Goal: Task Accomplishment & Management: Use online tool/utility

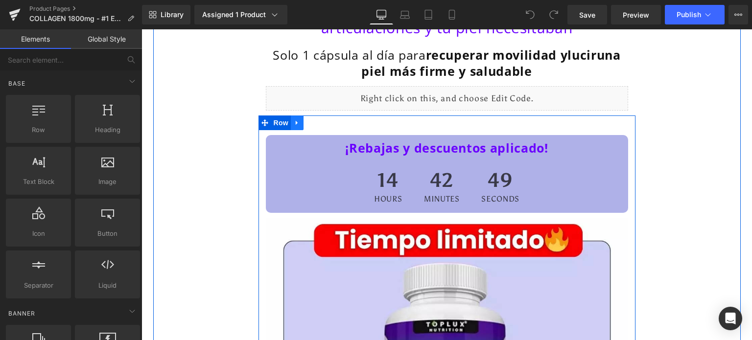
scroll to position [49, 0]
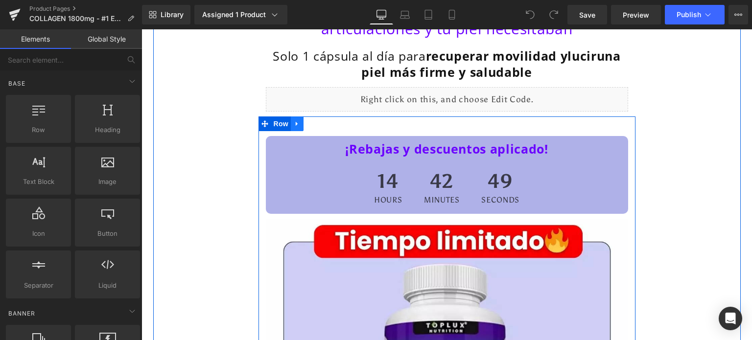
click at [294, 125] on icon at bounding box center [297, 123] width 7 height 7
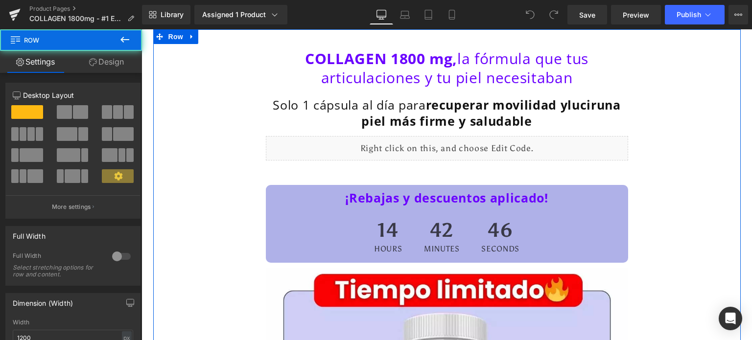
scroll to position [0, 0]
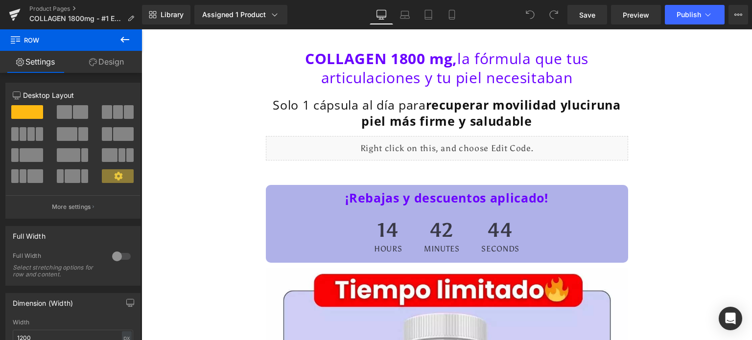
click at [122, 39] on icon at bounding box center [125, 40] width 12 height 12
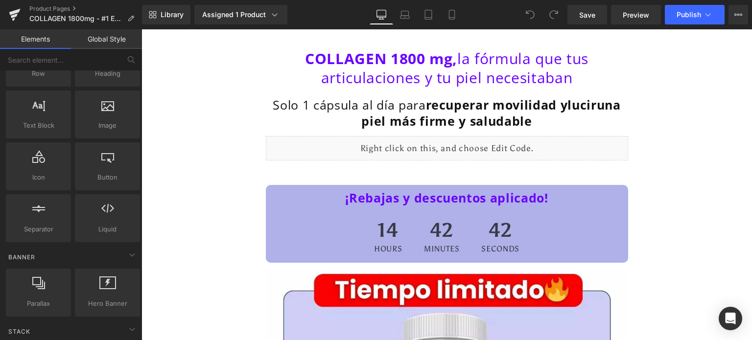
scroll to position [49, 0]
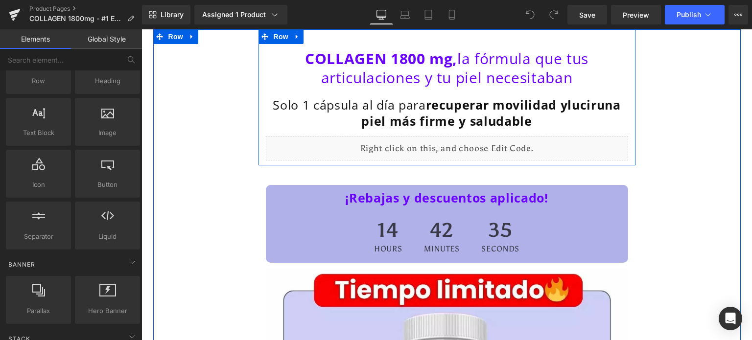
click at [258, 89] on div "COLLAGEN 1800 mg, la fórmula que tus articulaciones y tu piel necesitaban Headi…" at bounding box center [446, 102] width 377 height 116
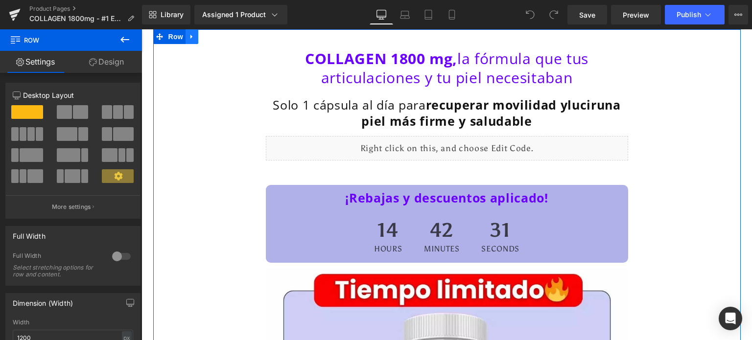
click at [188, 40] on icon at bounding box center [191, 36] width 7 height 7
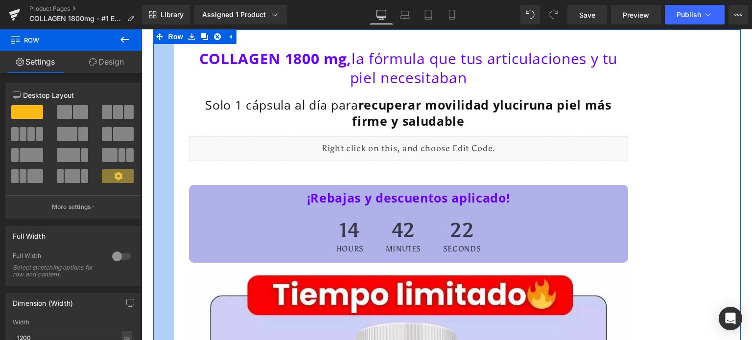
drag, startPoint x: 233, startPoint y: 90, endPoint x: 156, endPoint y: 93, distance: 76.9
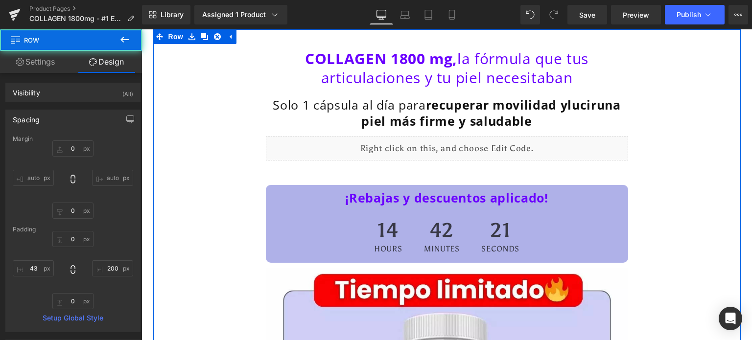
type input "0"
type input "200"
type input "0"
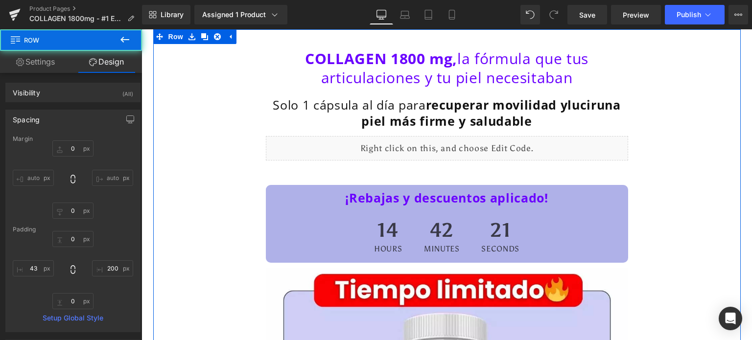
type input "200"
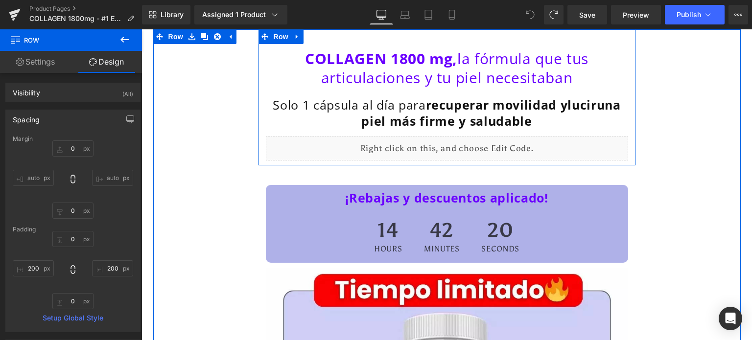
click at [259, 82] on div "COLLAGEN 1800 mg, la fórmula que tus articulaciones y tu piel necesitaban Headi…" at bounding box center [446, 102] width 377 height 116
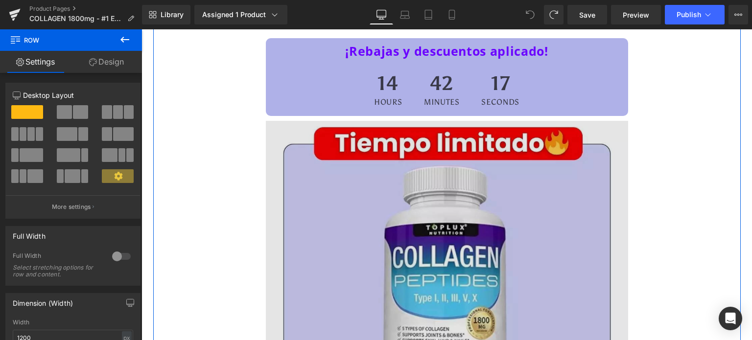
click at [287, 129] on img at bounding box center [447, 302] width 362 height 362
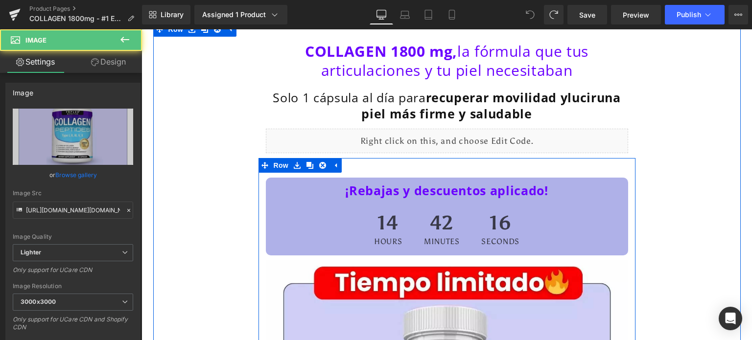
scroll to position [0, 0]
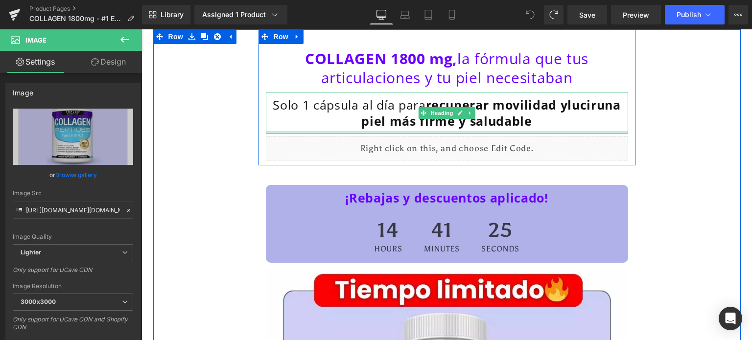
click at [384, 133] on div at bounding box center [447, 132] width 362 height 2
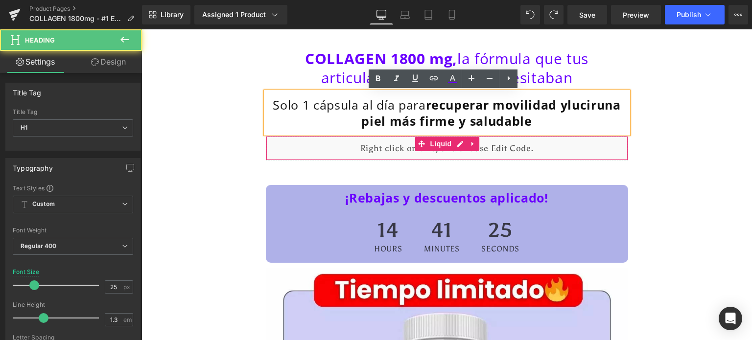
click at [389, 154] on div "Liquid" at bounding box center [447, 148] width 362 height 24
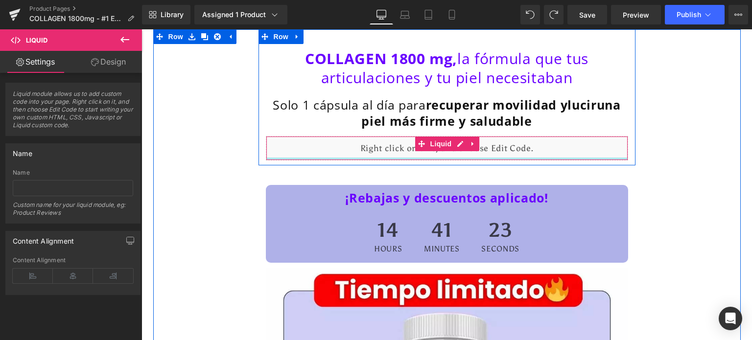
click at [378, 158] on div at bounding box center [446, 159] width 361 height 2
click at [454, 144] on div "Liquid" at bounding box center [447, 148] width 362 height 24
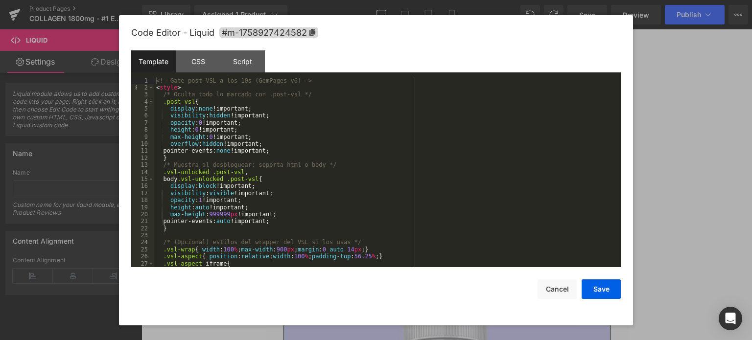
click at [180, 80] on div "<!-- Gate post-VSL a los 10s (GemPages v6) --> < style > /* Oculta todo lo marc…" at bounding box center [385, 179] width 462 height 205
click at [164, 79] on div "<!-- Gate post-VSL a los 10s (GemPages v6) --> < style > /* Oculta todo lo marc…" at bounding box center [385, 179] width 462 height 205
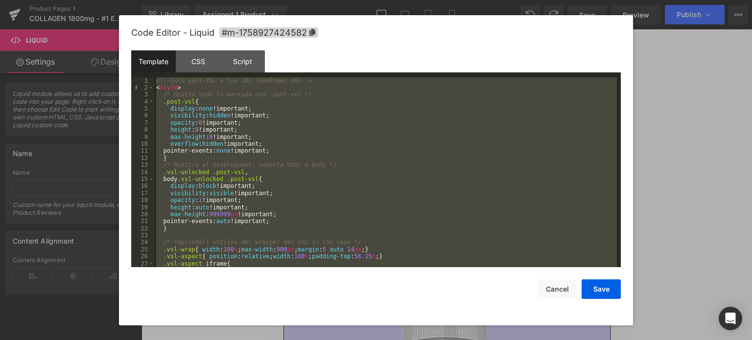
click at [99, 200] on div at bounding box center [376, 170] width 752 height 340
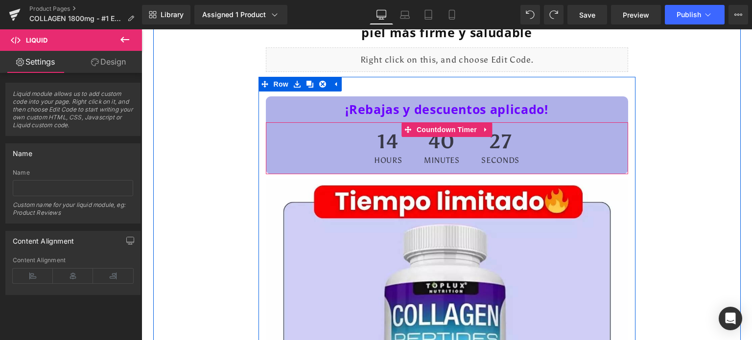
scroll to position [98, 0]
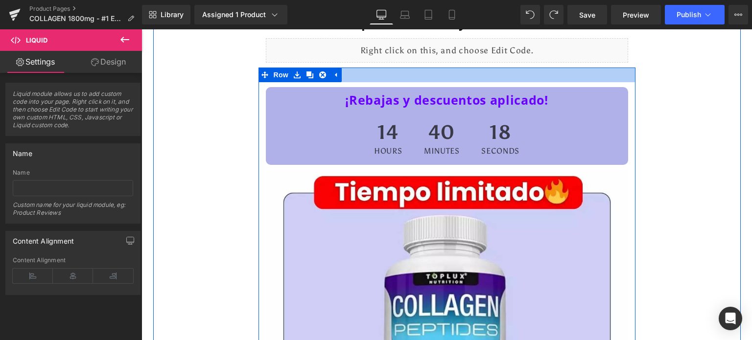
click at [362, 75] on div at bounding box center [446, 75] width 377 height 15
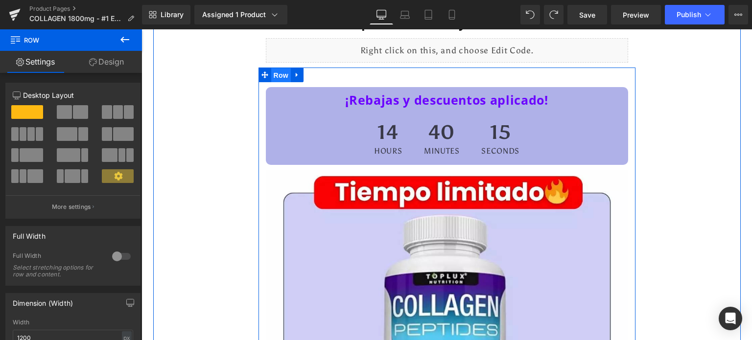
click at [275, 78] on span "Row" at bounding box center [281, 75] width 20 height 15
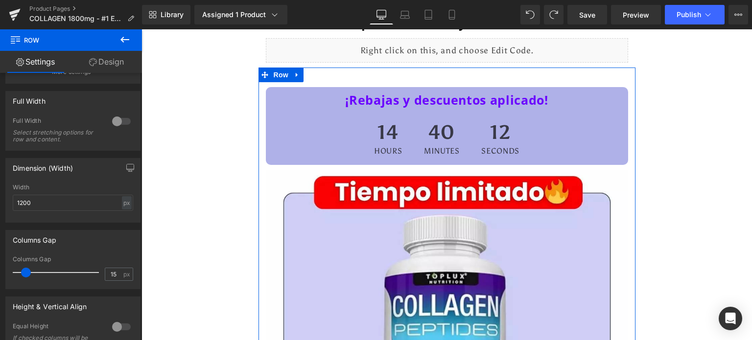
scroll to position [134, 0]
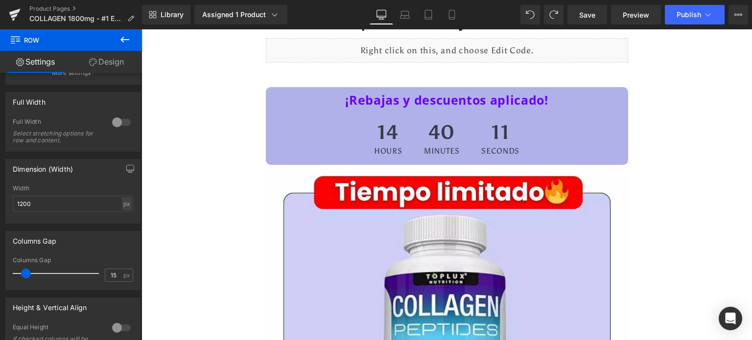
click at [327, 121] on div "14 Hours 40 Minutes 11 Seconds" at bounding box center [447, 139] width 362 height 52
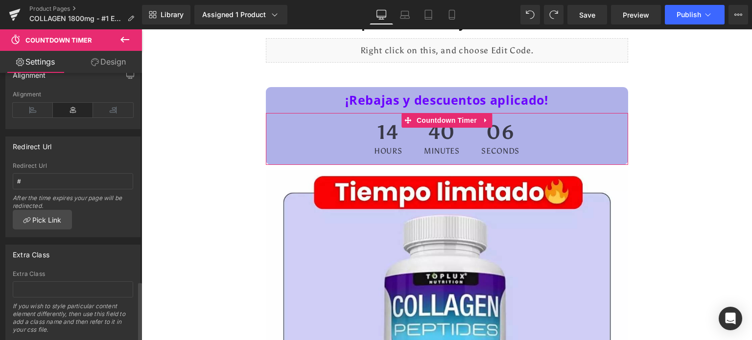
scroll to position [807, 0]
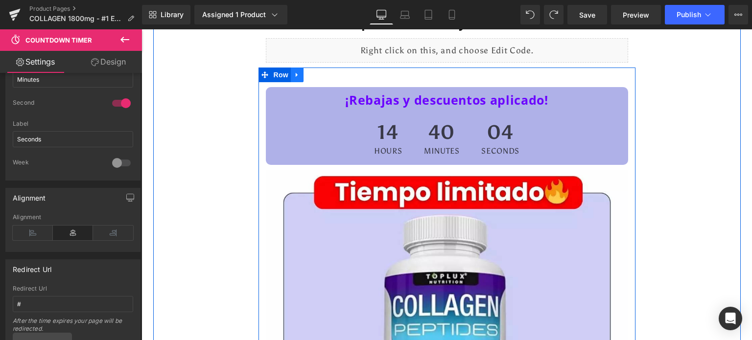
click at [294, 78] on icon at bounding box center [297, 74] width 7 height 7
click at [276, 77] on span "Row" at bounding box center [281, 75] width 20 height 15
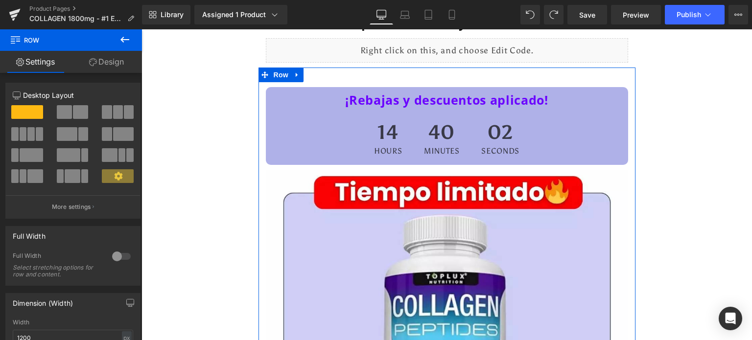
click at [106, 58] on link "Design" at bounding box center [106, 62] width 71 height 22
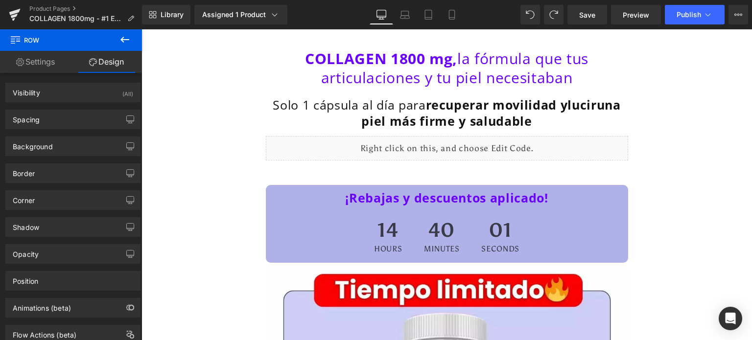
scroll to position [0, 0]
click at [301, 157] on div "Liquid" at bounding box center [447, 148] width 362 height 24
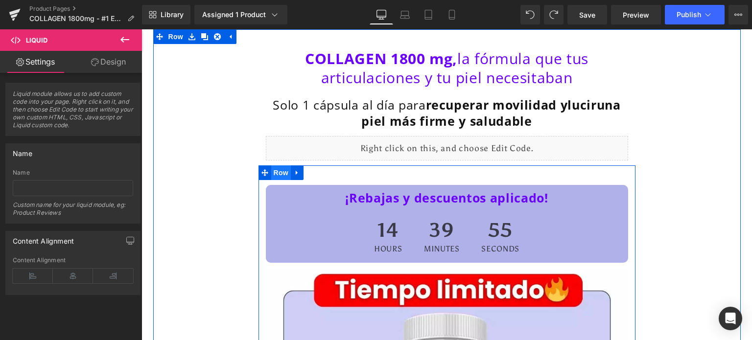
click at [275, 172] on span "Row" at bounding box center [281, 172] width 20 height 15
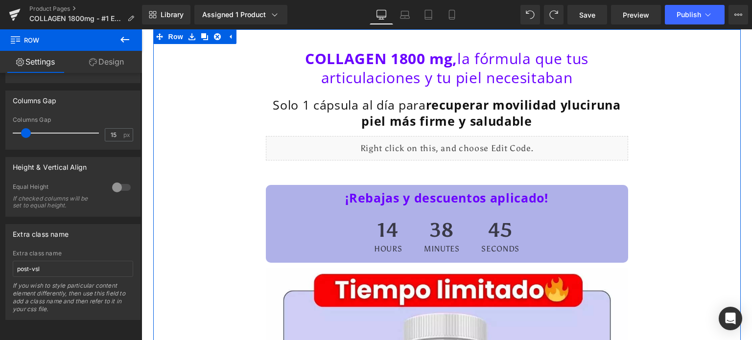
click at [354, 150] on div "Liquid" at bounding box center [447, 148] width 362 height 24
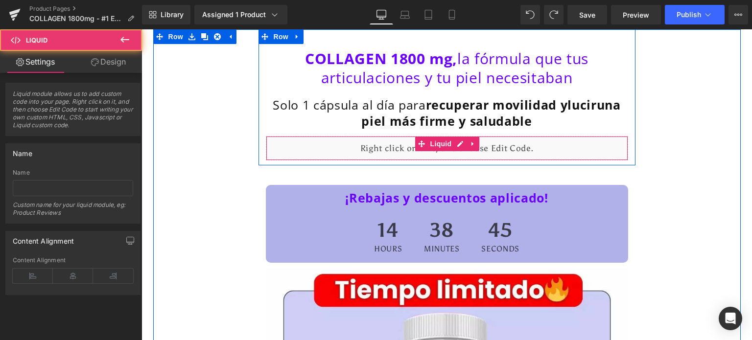
click at [354, 150] on div "Liquid" at bounding box center [447, 148] width 362 height 24
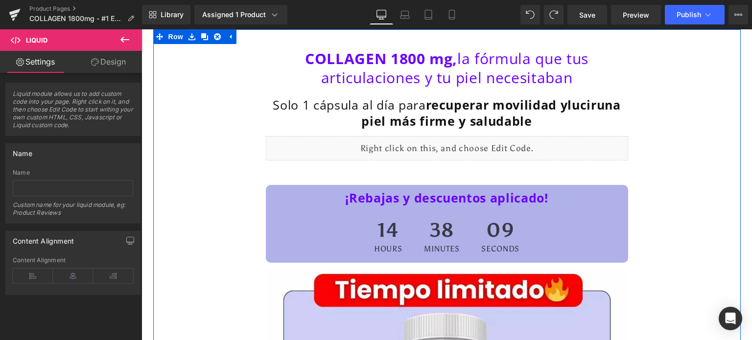
click at [376, 151] on div "Liquid" at bounding box center [447, 148] width 362 height 24
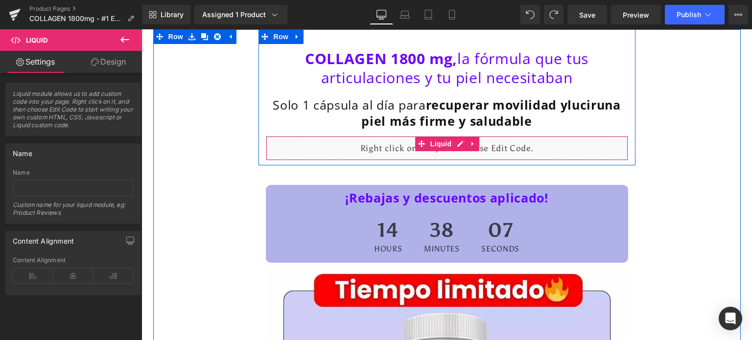
click at [361, 148] on div "Liquid" at bounding box center [447, 148] width 362 height 24
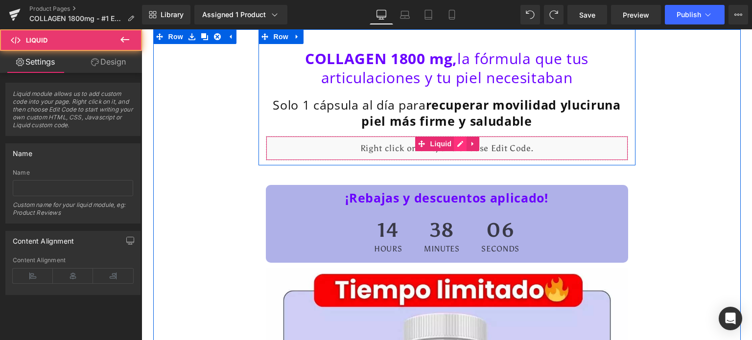
click at [457, 141] on div "Liquid" at bounding box center [447, 148] width 362 height 24
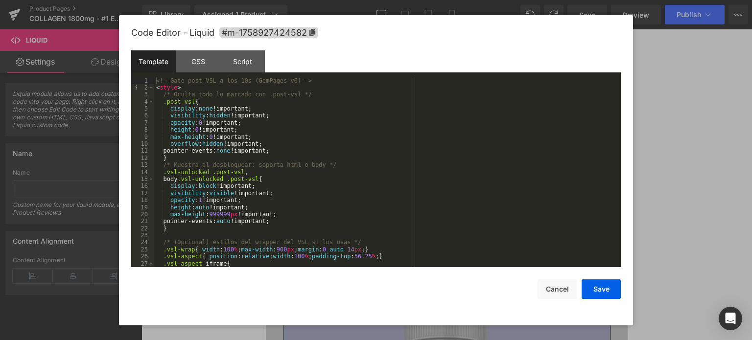
click at [184, 93] on div "<!-- Gate post-VSL a los 10s (GemPages v6) --> < style > /* Oculta todo lo marc…" at bounding box center [385, 179] width 462 height 205
click at [226, 82] on div "<!-- Gate post-VSL a los 10s (GemPages v6) --> < style > /* Oculta todo lo marc…" at bounding box center [385, 179] width 462 height 205
click at [325, 83] on div "<!-- Gate post-VSL a los 10s (GemPages v6) --> < style > /* Oculta todo lo marc…" at bounding box center [385, 179] width 462 height 205
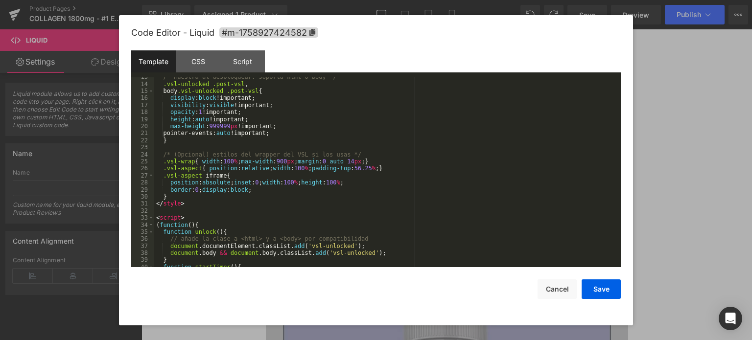
scroll to position [117, 0]
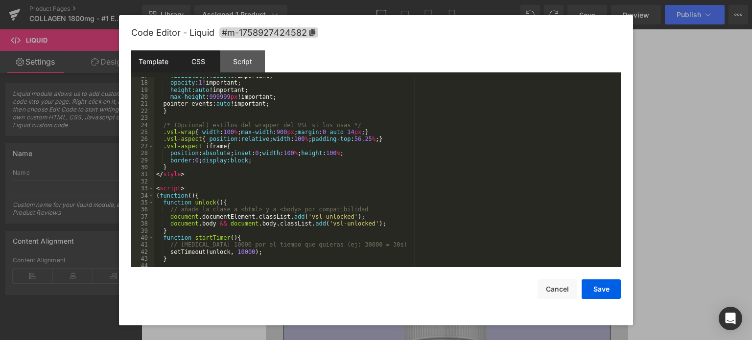
click at [196, 61] on div "CSS" at bounding box center [198, 61] width 45 height 22
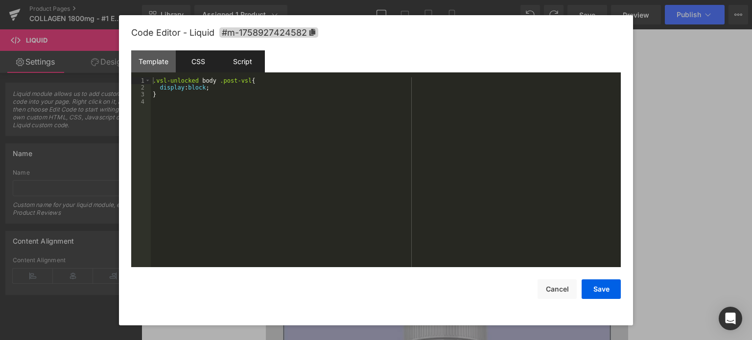
click at [243, 67] on div "Script" at bounding box center [242, 61] width 45 height 22
click at [207, 57] on div "CSS" at bounding box center [198, 61] width 45 height 22
click at [224, 61] on div "Script" at bounding box center [242, 61] width 45 height 22
click at [202, 64] on div "CSS" at bounding box center [198, 61] width 45 height 22
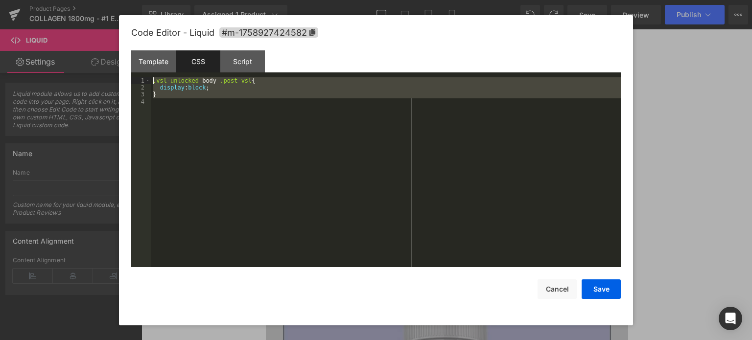
drag, startPoint x: 185, startPoint y: 100, endPoint x: 142, endPoint y: 79, distance: 47.7
click at [142, 79] on pre "1 2 3 4 .vsl-unlocked body .post-vsl { display : block ; } XXXXXXXXXXXXXXXXXXXX…" at bounding box center [375, 172] width 489 height 190
click at [253, 68] on div "Script" at bounding box center [242, 61] width 45 height 22
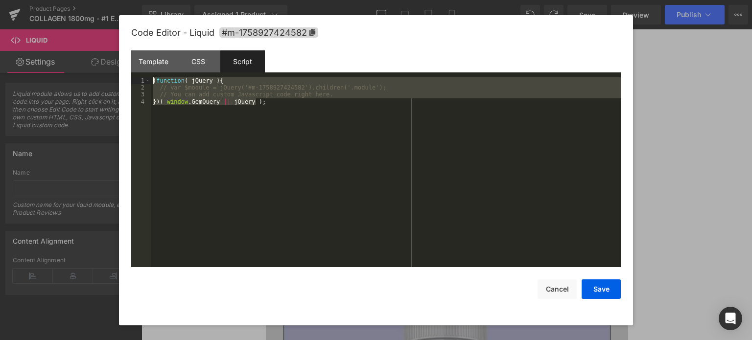
drag, startPoint x: 281, startPoint y: 101, endPoint x: 112, endPoint y: 82, distance: 170.4
click at [112, 82] on body "Row You are previewing how the will restyle your page. You can not edit Element…" at bounding box center [376, 170] width 752 height 340
click at [201, 58] on div "CSS" at bounding box center [198, 61] width 45 height 22
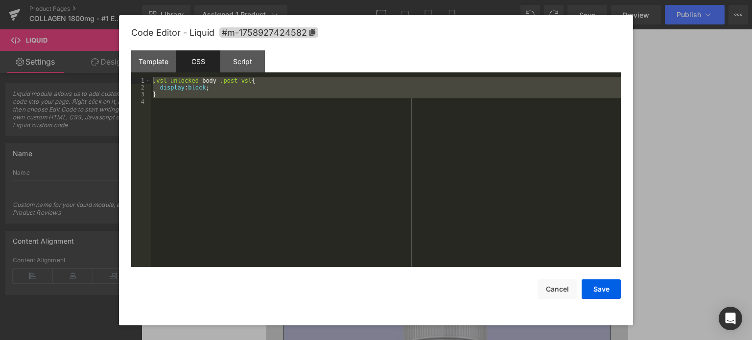
click at [253, 93] on div ".vsl-unlocked body .post-vsl { display : block ; }" at bounding box center [386, 172] width 470 height 190
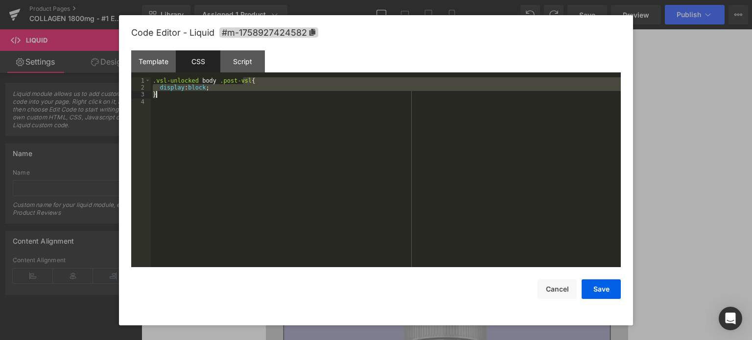
click at [253, 93] on div ".vsl-unlocked body .post-vsl { display : block ; }" at bounding box center [386, 179] width 470 height 205
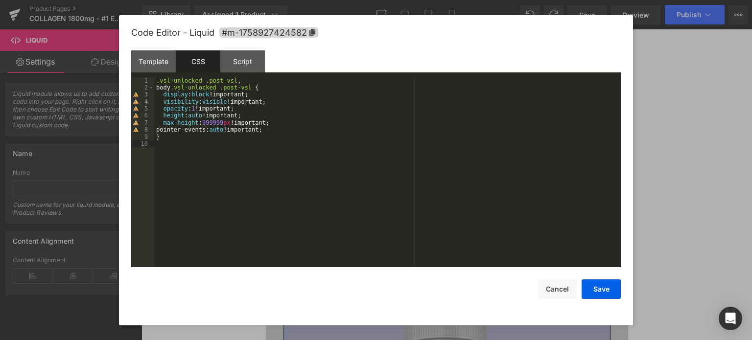
click at [270, 134] on div ".vsl-unlocked .post-vsl , body .vsl-unlocked .post-vsl { display : block !impor…" at bounding box center [387, 179] width 466 height 205
click at [279, 152] on div ".vsl-unlocked .post-vsl , body .vsl-unlocked .post-vsl { display : block !impor…" at bounding box center [387, 179] width 466 height 205
click at [247, 54] on div "Script" at bounding box center [242, 61] width 45 height 22
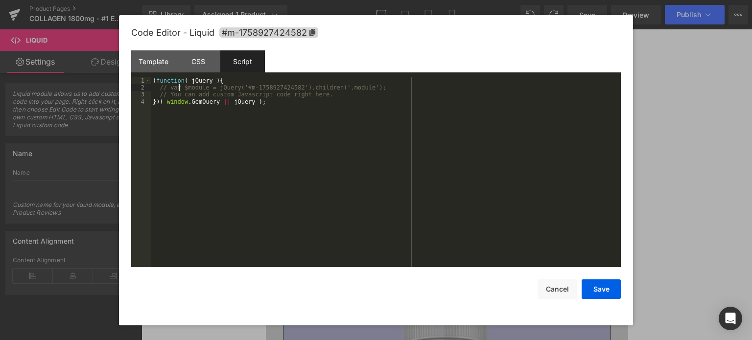
click at [255, 116] on div "( function ( jQuery ) { // var $module = jQuery('#m-1758927424582').children('.…" at bounding box center [386, 179] width 470 height 205
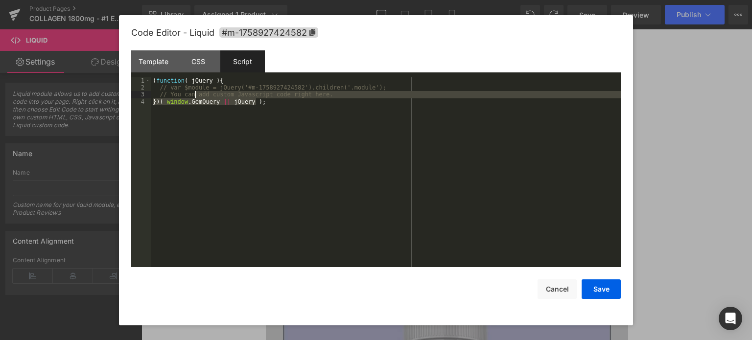
drag, startPoint x: 211, startPoint y: 100, endPoint x: 153, endPoint y: 83, distance: 61.2
click at [157, 85] on div "( function ( jQuery ) { // var $module = jQuery('#m-1758927424582').children('.…" at bounding box center [386, 179] width 470 height 205
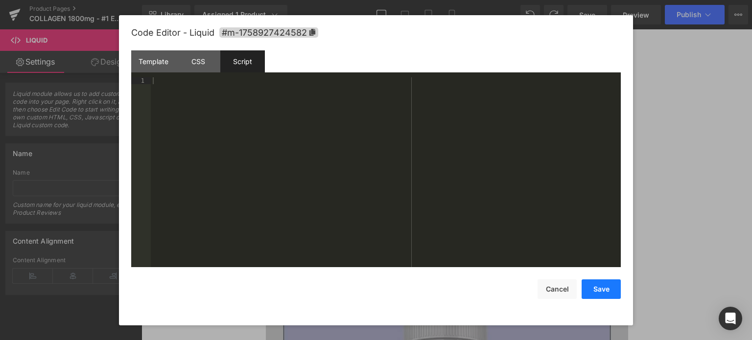
click at [598, 284] on button "Save" at bounding box center [600, 289] width 39 height 20
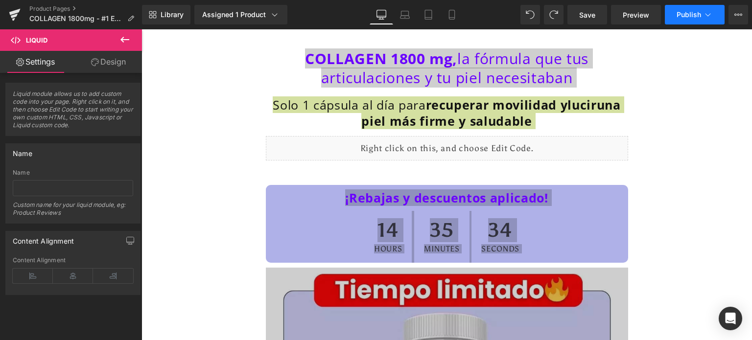
click at [689, 17] on span "Publish" at bounding box center [688, 15] width 24 height 8
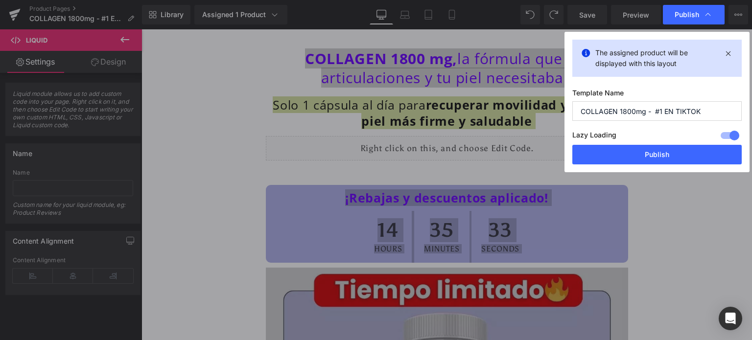
click at [635, 167] on div "The assigned product will be displayed with this layout Template Name COLLAGEN …" at bounding box center [656, 102] width 185 height 140
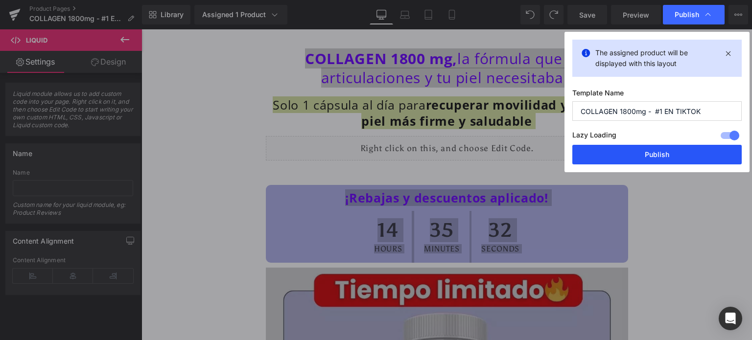
click at [633, 151] on button "Publish" at bounding box center [656, 155] width 169 height 20
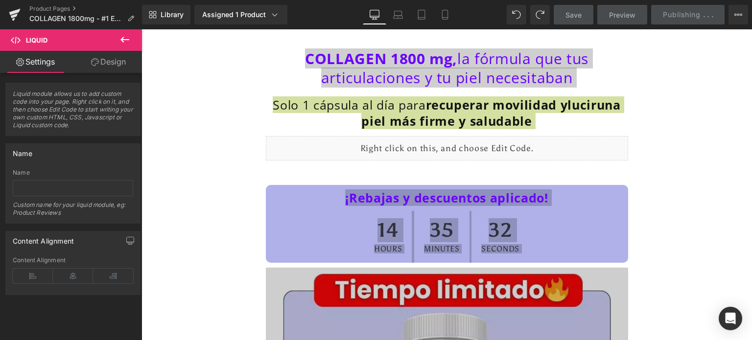
click at [141, 29] on div at bounding box center [141, 29] width 0 height 0
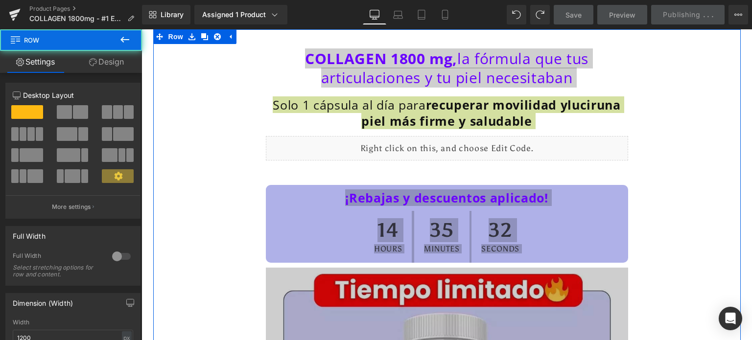
click at [141, 29] on div at bounding box center [141, 29] width 0 height 0
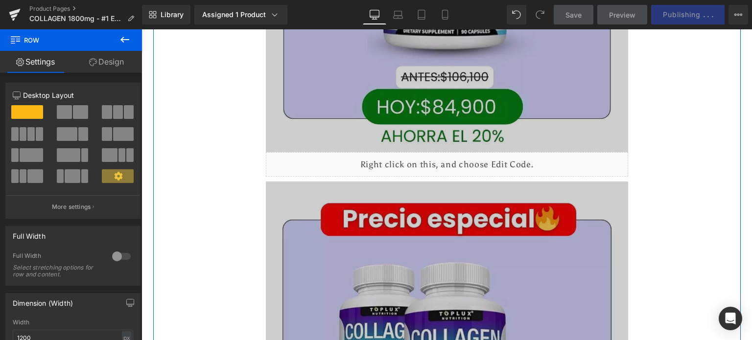
scroll to position [489, 0]
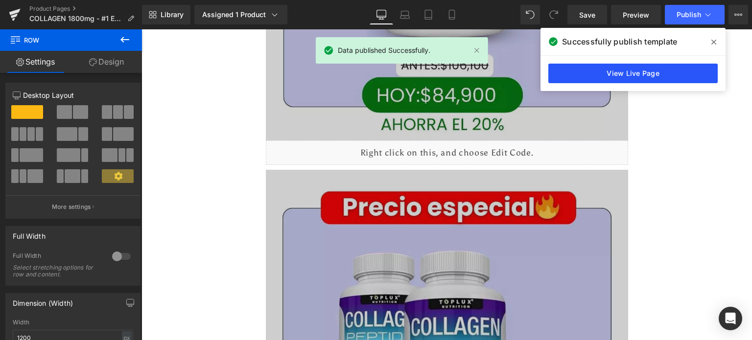
click at [627, 71] on link "View Live Page" at bounding box center [632, 74] width 169 height 20
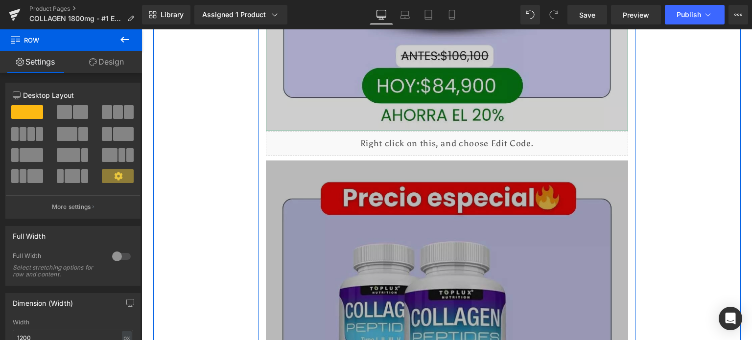
scroll to position [685, 0]
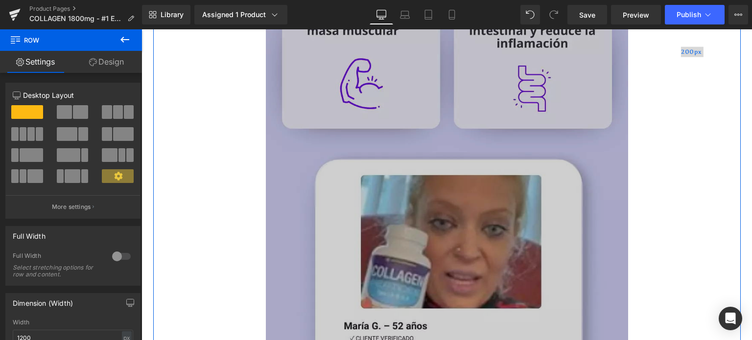
scroll to position [1762, 0]
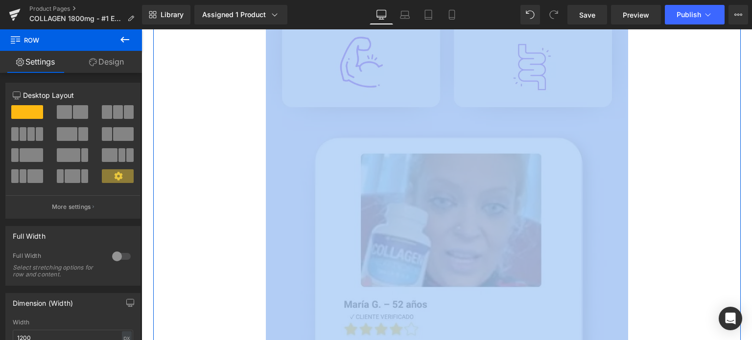
click at [625, 162] on div "¡Rebajas y descuentos aplicado! Heading 14 Hours 34 Minutes 34 Seconds Countdow…" at bounding box center [446, 103] width 377 height 3370
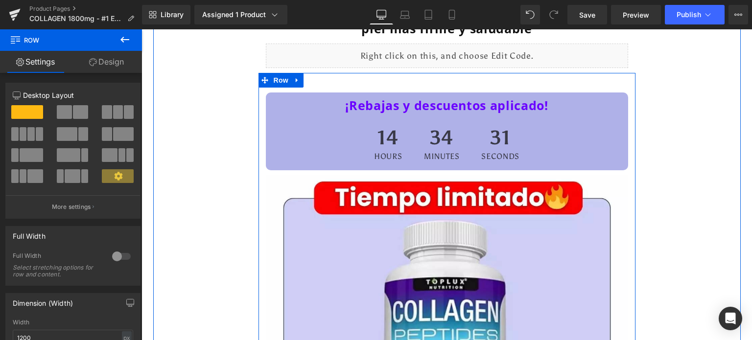
scroll to position [98, 0]
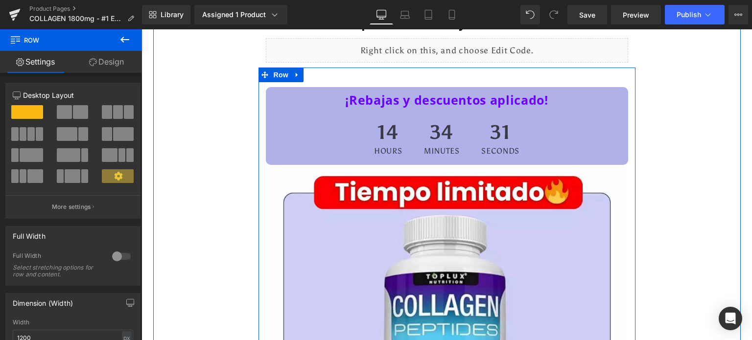
click at [460, 141] on div "34 Minutes" at bounding box center [441, 139] width 55 height 52
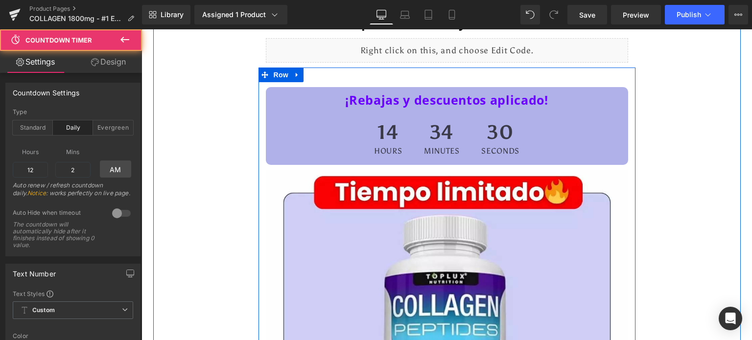
click at [491, 103] on strong "¡Rebajas y descuentos aplicado!" at bounding box center [446, 100] width 203 height 17
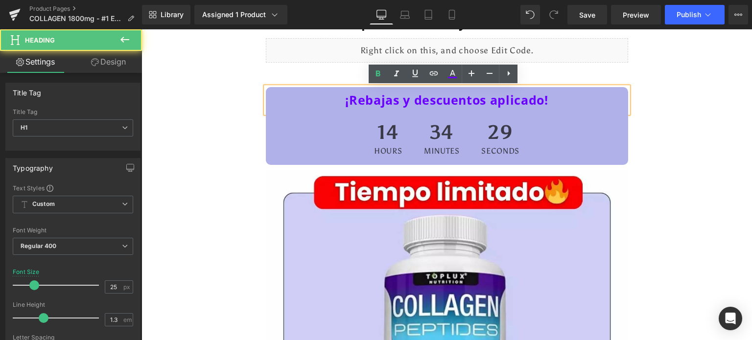
click at [288, 99] on h1 "¡Rebajas y descuentos aplicado!" at bounding box center [446, 100] width 357 height 16
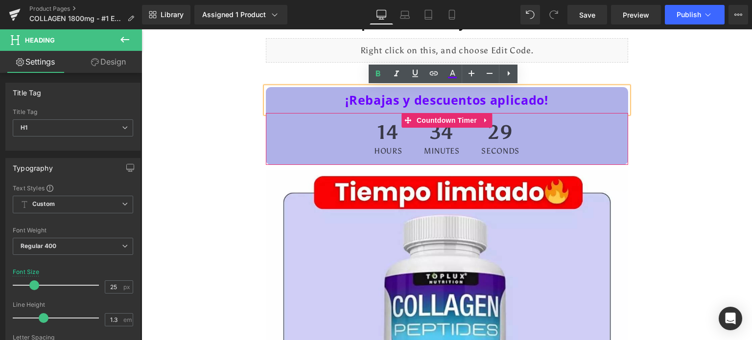
click at [303, 129] on div "14 Hours 34 Minutes 29 Seconds" at bounding box center [447, 139] width 362 height 52
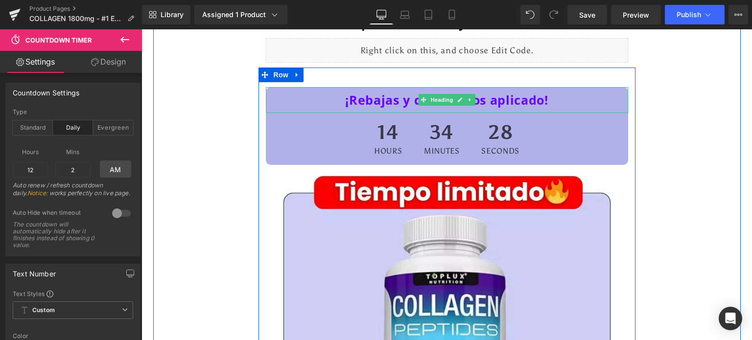
click at [322, 98] on h1 "¡Rebajas y descuentos aplicado!" at bounding box center [446, 100] width 357 height 16
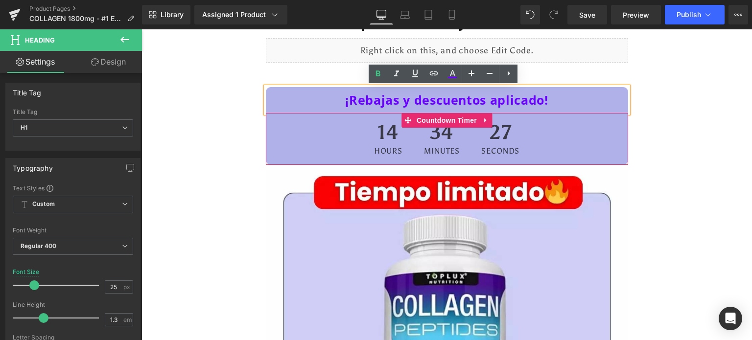
click at [333, 139] on div "14 Hours 34 Minutes 27 Seconds" at bounding box center [447, 139] width 362 height 52
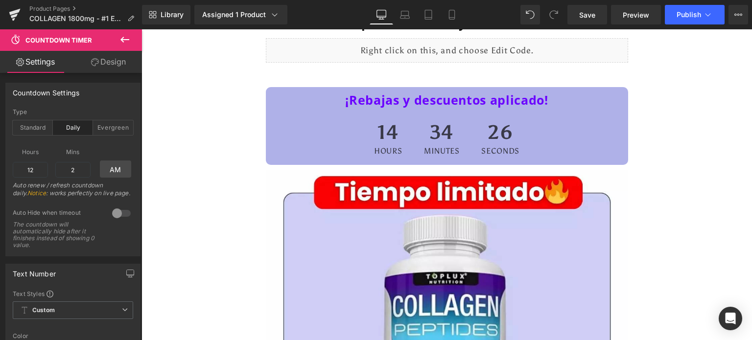
click at [332, 101] on h1 "¡Rebajas y descuentos aplicado!" at bounding box center [446, 100] width 357 height 16
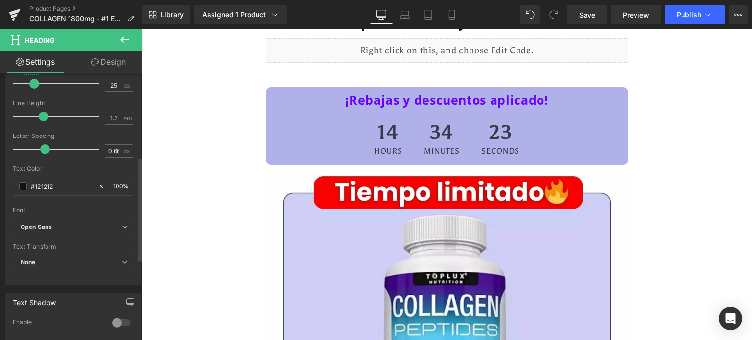
scroll to position [131, 0]
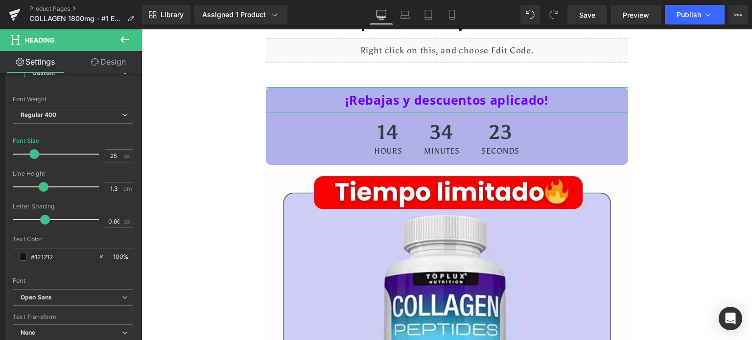
click at [115, 51] on link "Design" at bounding box center [108, 62] width 71 height 22
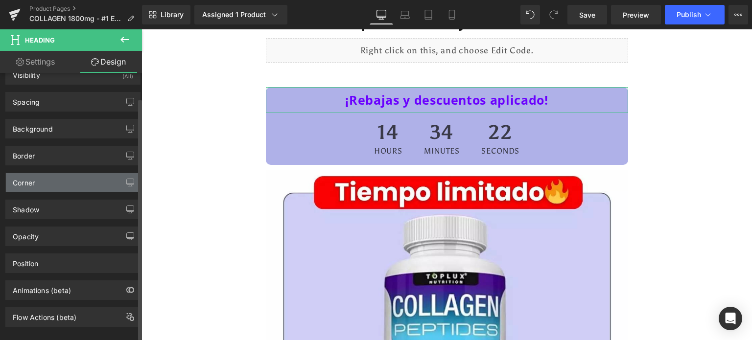
scroll to position [29, 0]
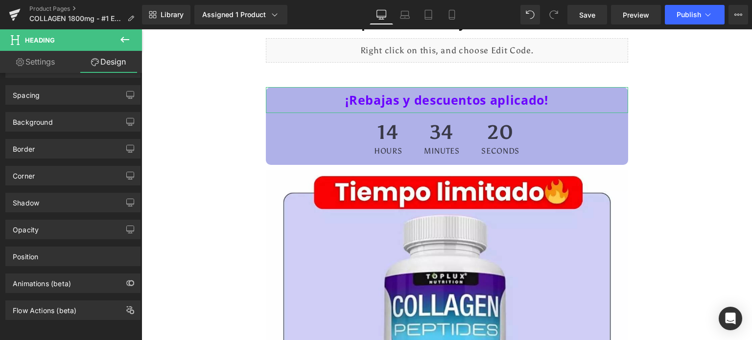
click at [39, 59] on link "Settings" at bounding box center [35, 62] width 71 height 22
type input "100"
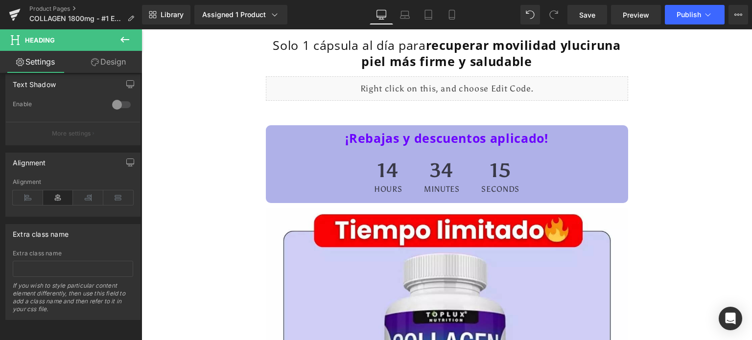
scroll to position [49, 0]
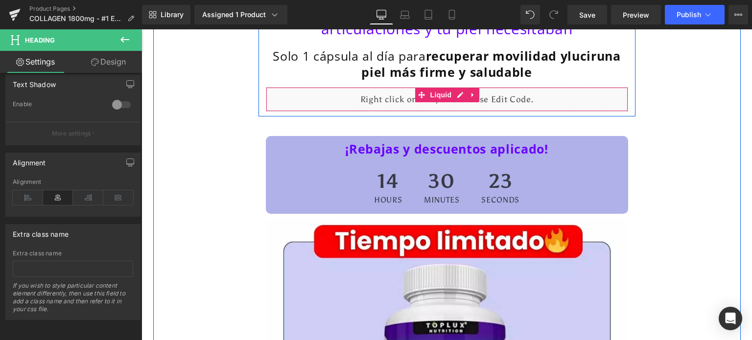
click at [408, 103] on div "Liquid" at bounding box center [447, 99] width 362 height 24
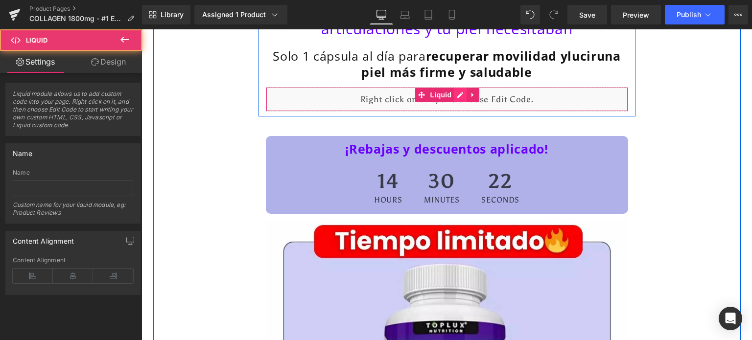
click at [460, 92] on div "Liquid" at bounding box center [447, 99] width 362 height 24
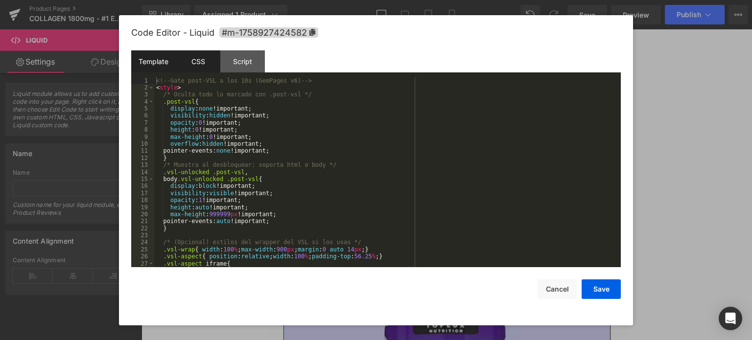
click at [208, 59] on div "CSS" at bounding box center [198, 61] width 45 height 22
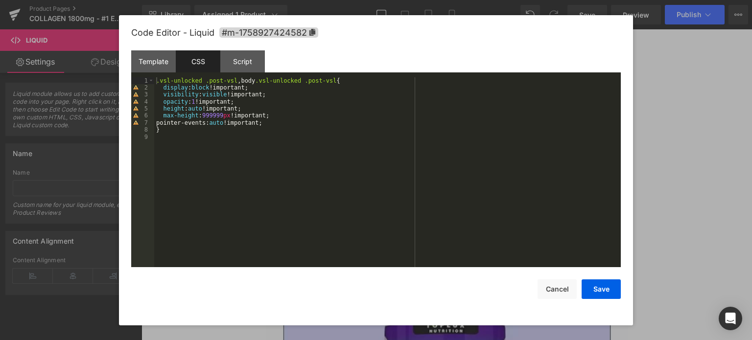
click at [231, 113] on div ".vsl-unlocked .post-vsl , body .vsl-unlocked .post-vsl { display : block !impor…" at bounding box center [387, 179] width 466 height 205
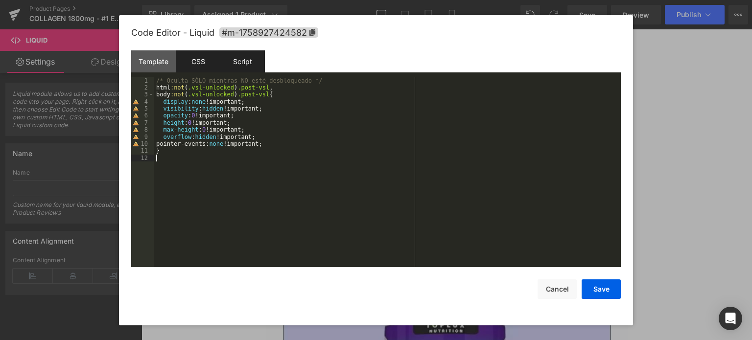
click at [241, 64] on div "Script" at bounding box center [242, 61] width 45 height 22
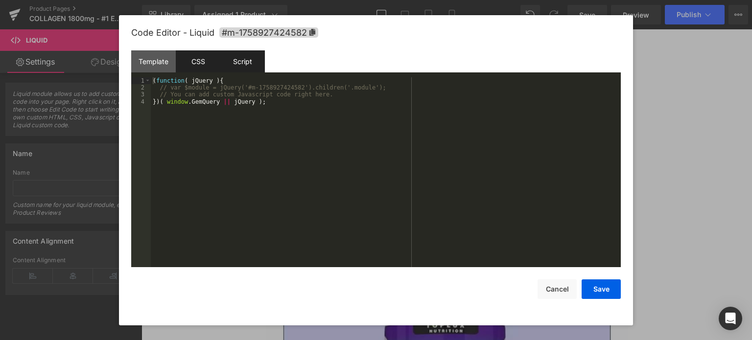
click at [205, 68] on div "CSS" at bounding box center [198, 61] width 45 height 22
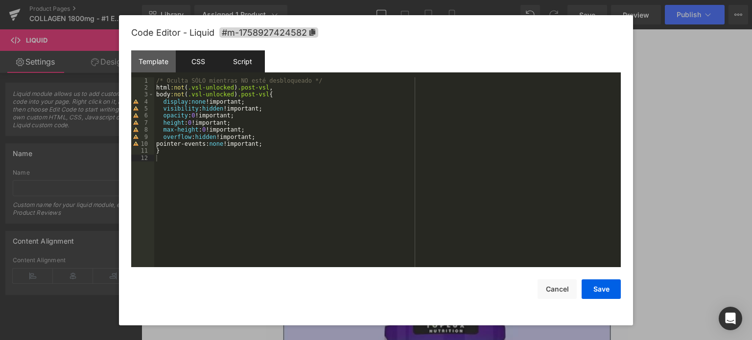
click at [245, 67] on div "Script" at bounding box center [242, 61] width 45 height 22
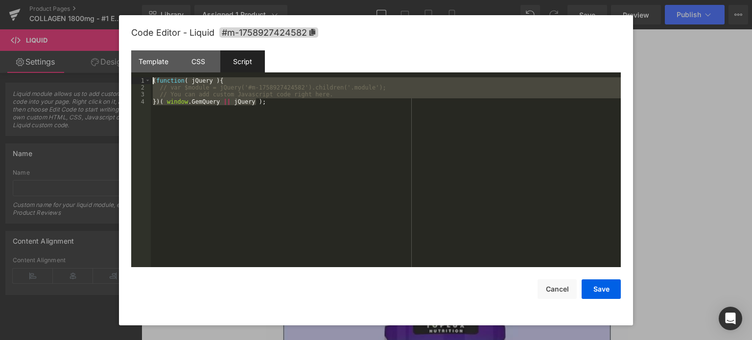
drag, startPoint x: 271, startPoint y: 108, endPoint x: 151, endPoint y: 76, distance: 123.9
click at [151, 76] on div "Template CSS Script Data 1 2 3 4 5 6 7 8 9 10 11 12 13 14 15 16 17 18 19 20 21 …" at bounding box center [375, 158] width 489 height 217
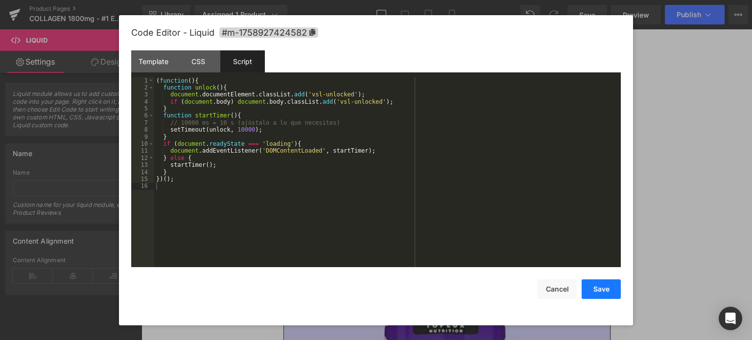
click at [604, 292] on button "Save" at bounding box center [600, 289] width 39 height 20
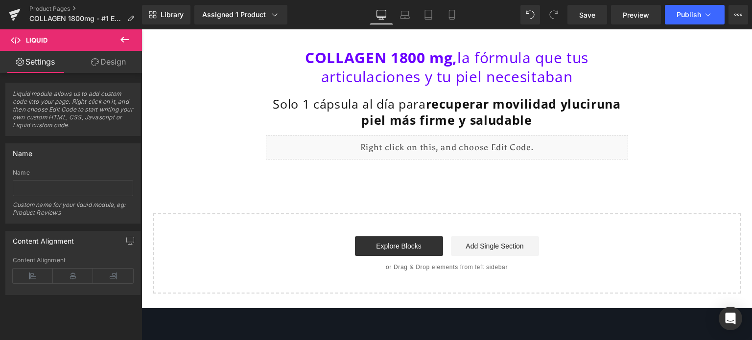
scroll to position [0, 0]
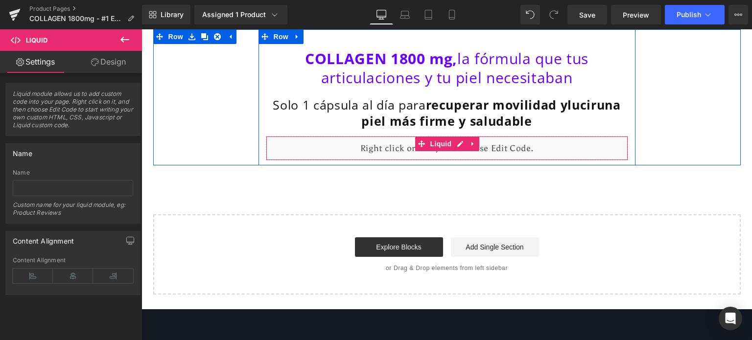
click at [399, 150] on div "Liquid" at bounding box center [447, 148] width 362 height 24
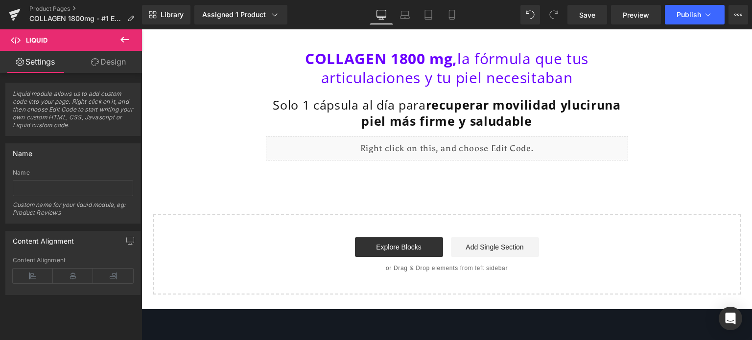
click at [353, 185] on div "COLLAGEN 1800 mg, la fórmula que tus articulaciones y tu piel necesitaban Headi…" at bounding box center [446, 161] width 610 height 265
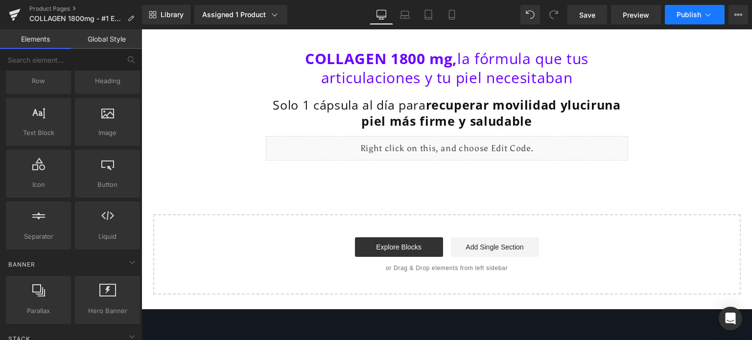
click at [680, 18] on span "Publish" at bounding box center [688, 15] width 24 height 8
click at [309, 194] on div "COLLAGEN 1800 mg, la fórmula que tus articulaciones y tu piel necesitaban Headi…" at bounding box center [446, 161] width 610 height 265
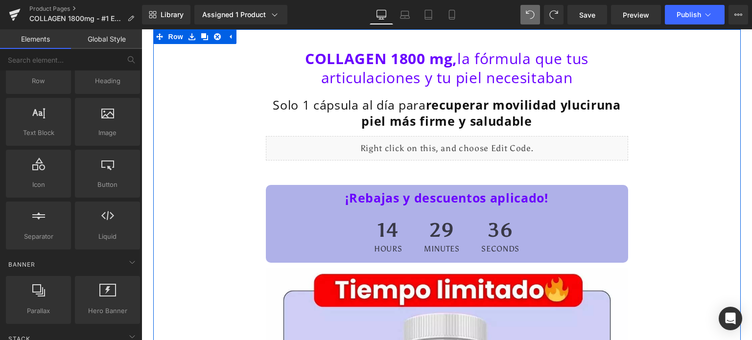
click at [141, 29] on div at bounding box center [141, 29] width 0 height 0
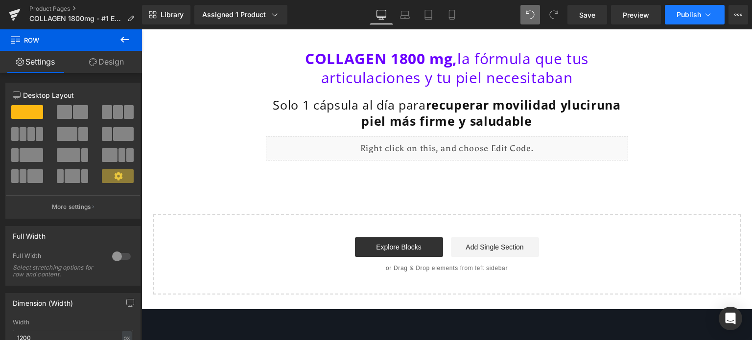
click at [679, 15] on span "Publish" at bounding box center [688, 15] width 24 height 8
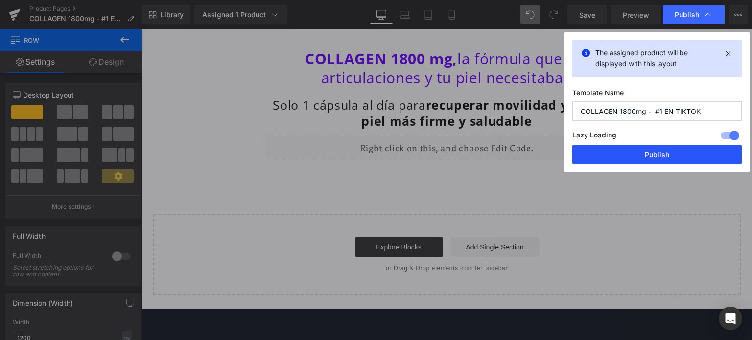
click at [669, 148] on button "Publish" at bounding box center [656, 155] width 169 height 20
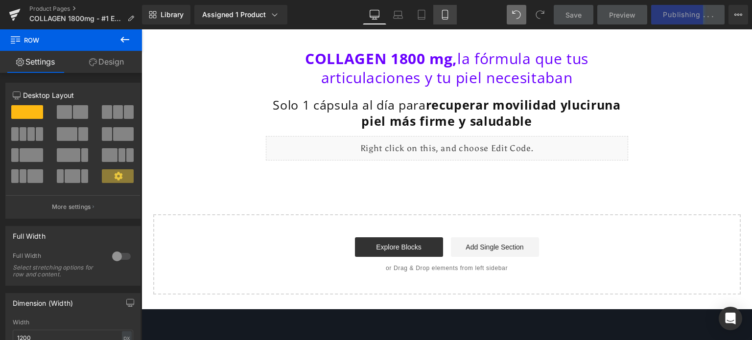
click at [440, 15] on icon at bounding box center [445, 15] width 10 height 10
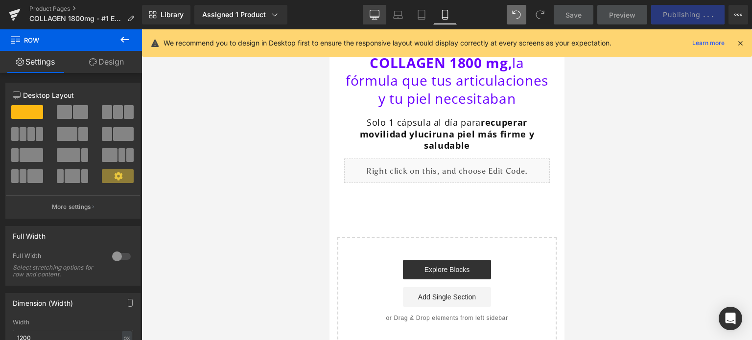
click at [376, 7] on link "Desktop" at bounding box center [374, 15] width 23 height 20
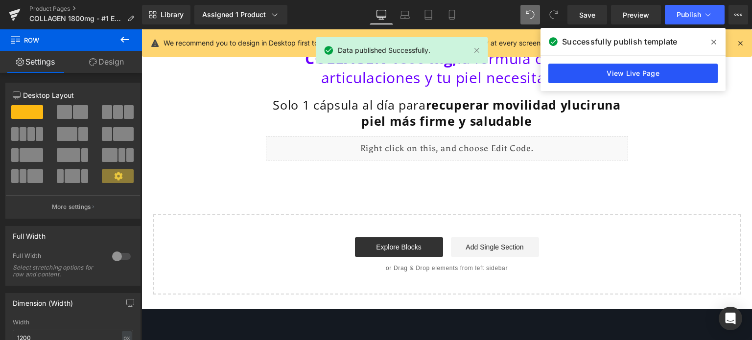
click at [669, 69] on link "View Live Page" at bounding box center [632, 74] width 169 height 20
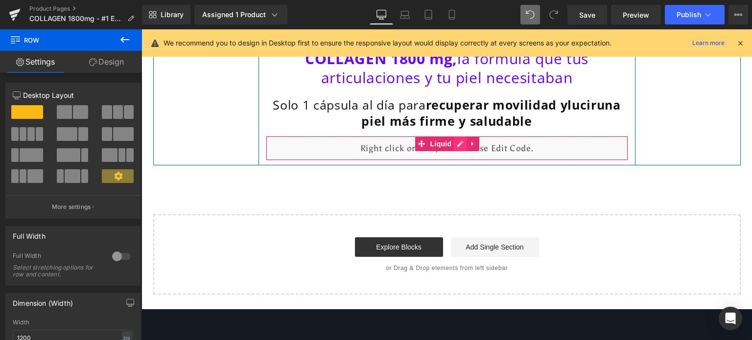
click at [453, 143] on div "Liquid" at bounding box center [447, 148] width 362 height 24
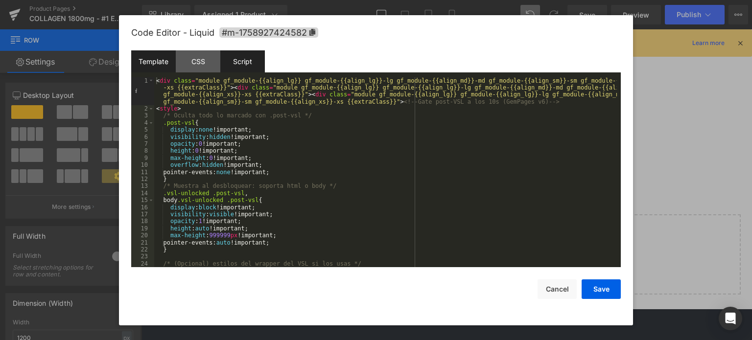
click at [253, 62] on div "Script" at bounding box center [242, 61] width 45 height 22
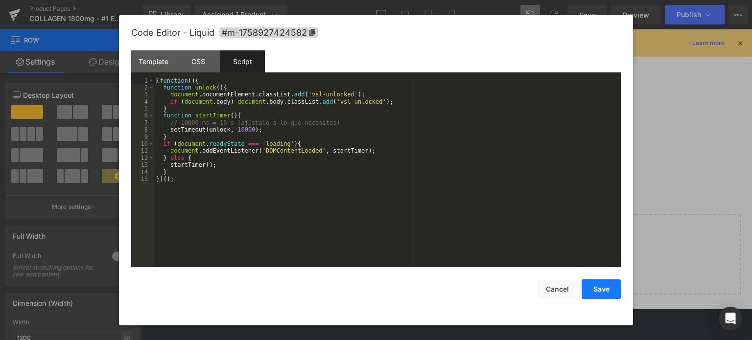
click at [586, 292] on button "Save" at bounding box center [600, 289] width 39 height 20
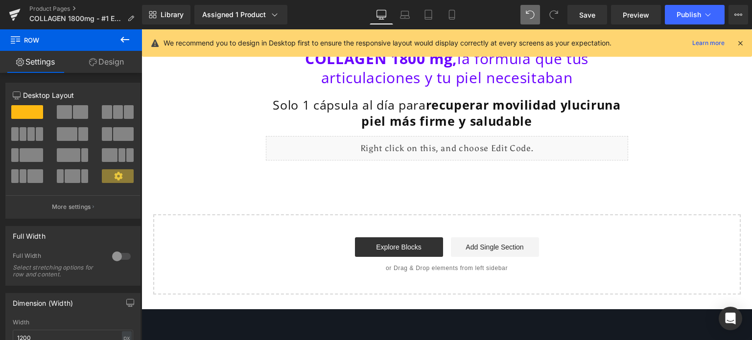
click at [738, 41] on icon at bounding box center [740, 43] width 9 height 9
